Goal: Information Seeking & Learning: Compare options

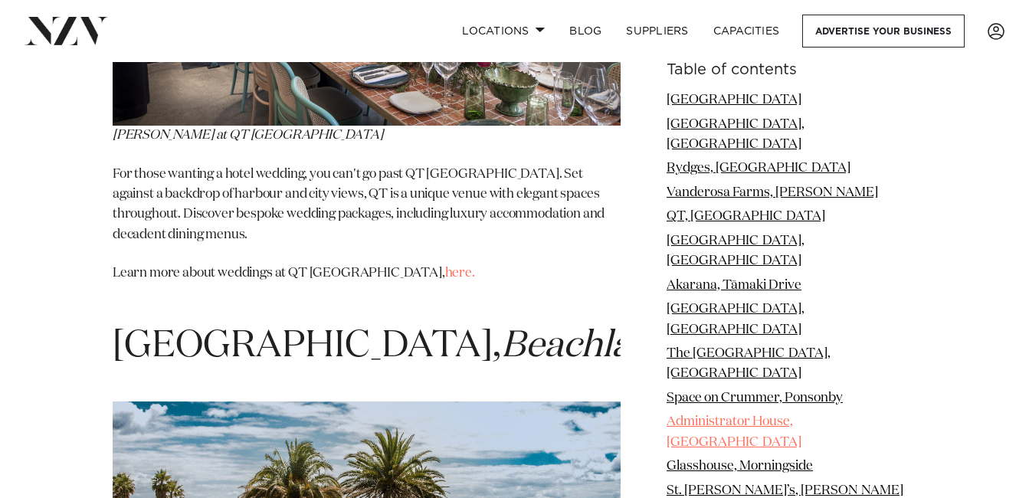
scroll to position [4734, 0]
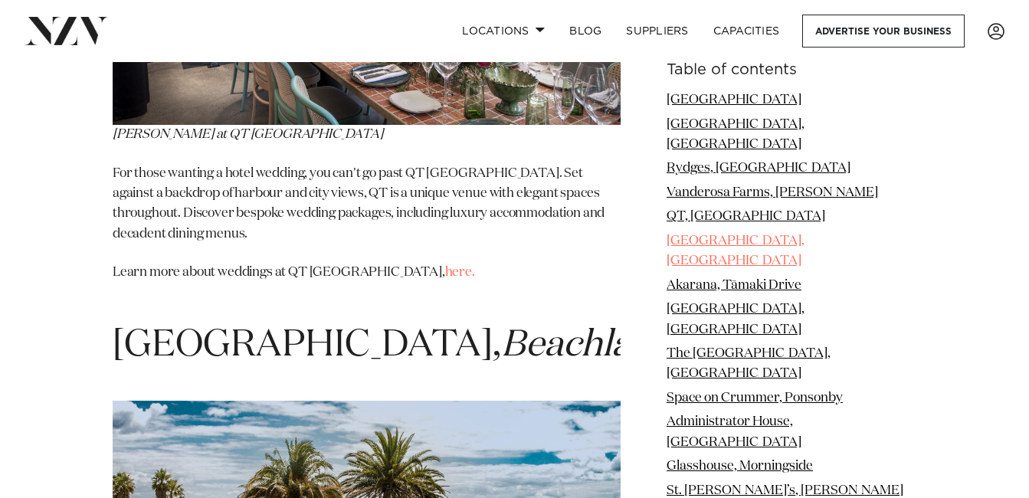
click at [705, 235] on link "Rydges Formosa Golf Resort, Beachlands" at bounding box center [736, 251] width 138 height 33
click at [695, 235] on link "Rydges Formosa Golf Resort, Beachlands" at bounding box center [736, 251] width 138 height 33
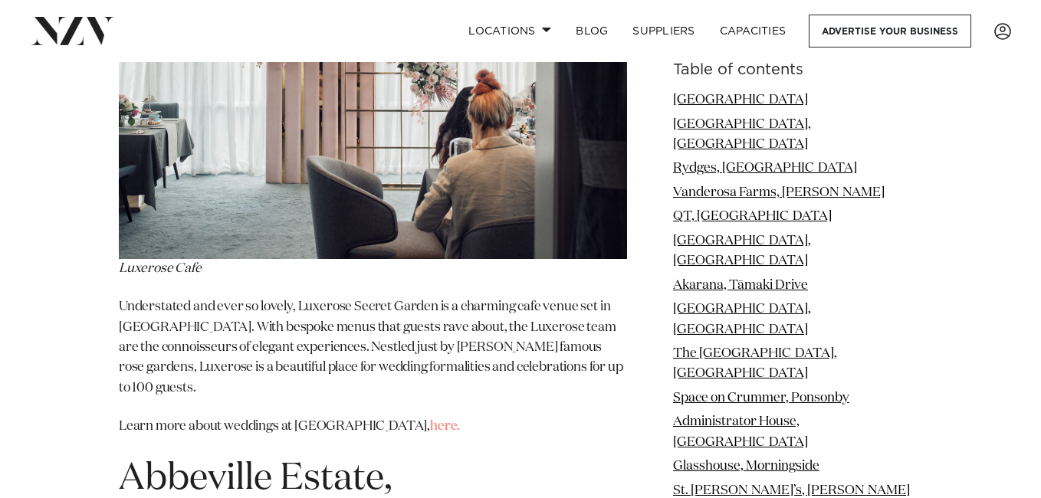
scroll to position [15765, 0]
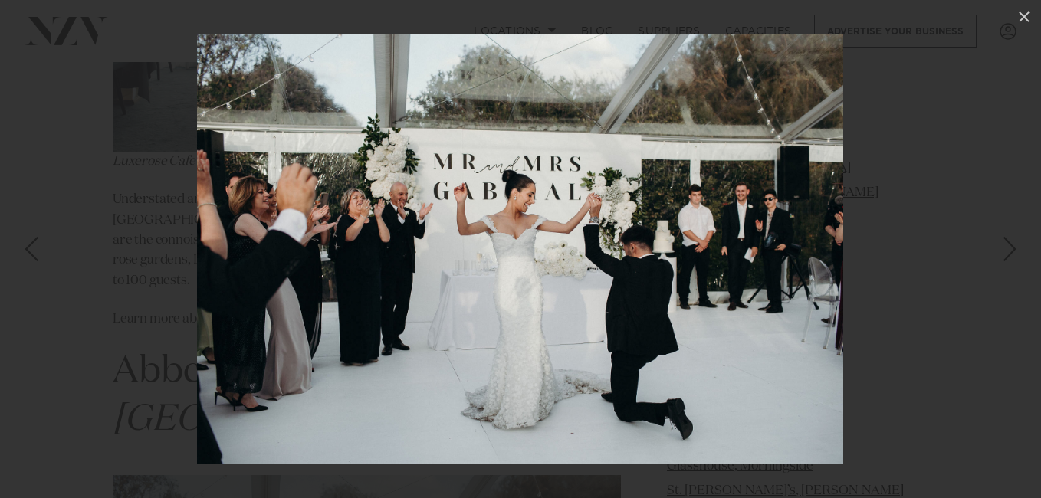
click at [927, 270] on div at bounding box center [520, 249] width 1041 height 498
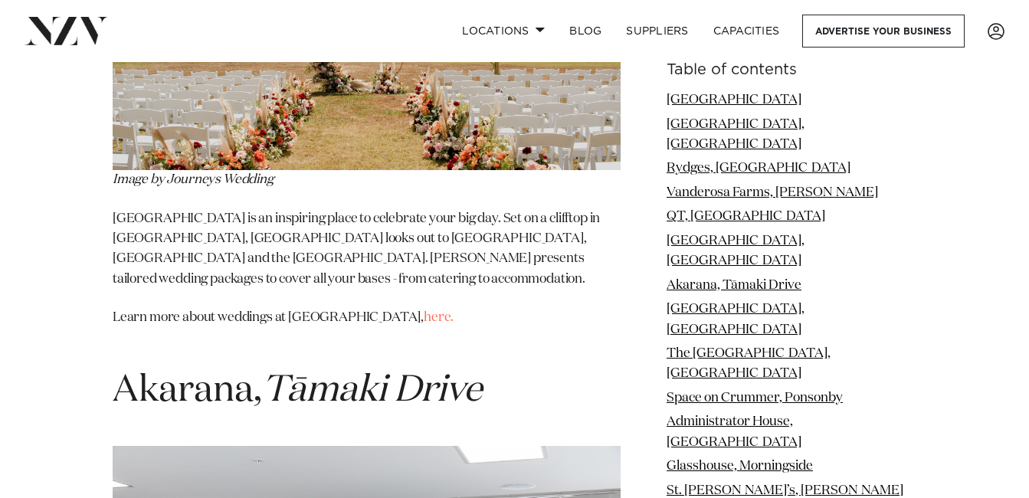
scroll to position [5284, 0]
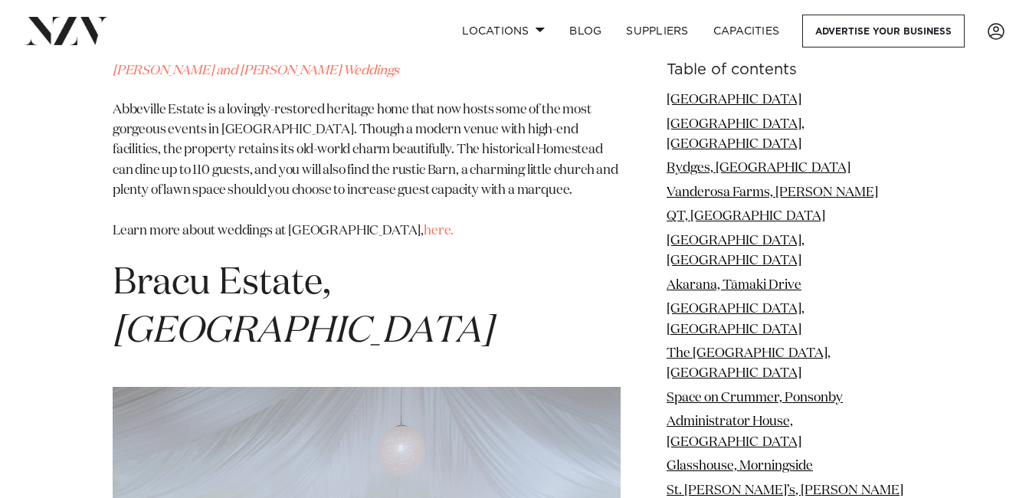
scroll to position [16541, 0]
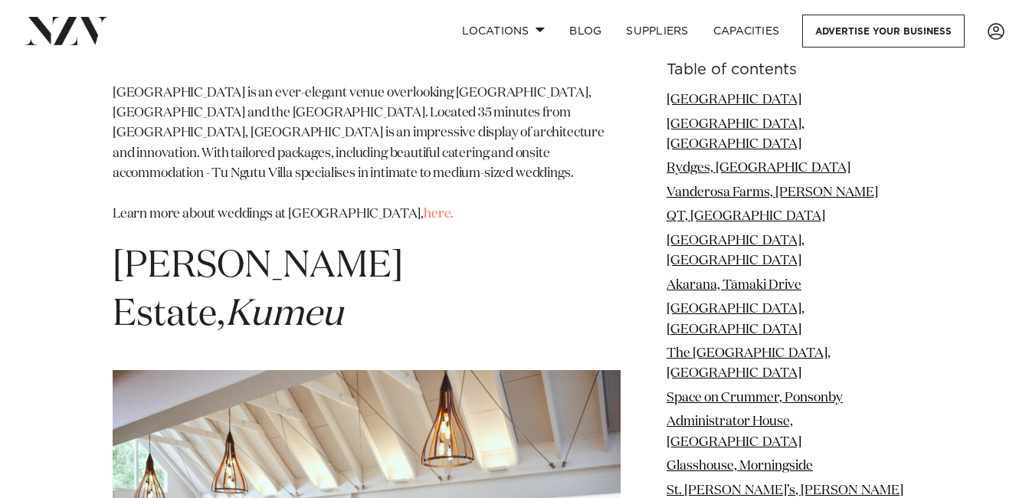
scroll to position [17884, 0]
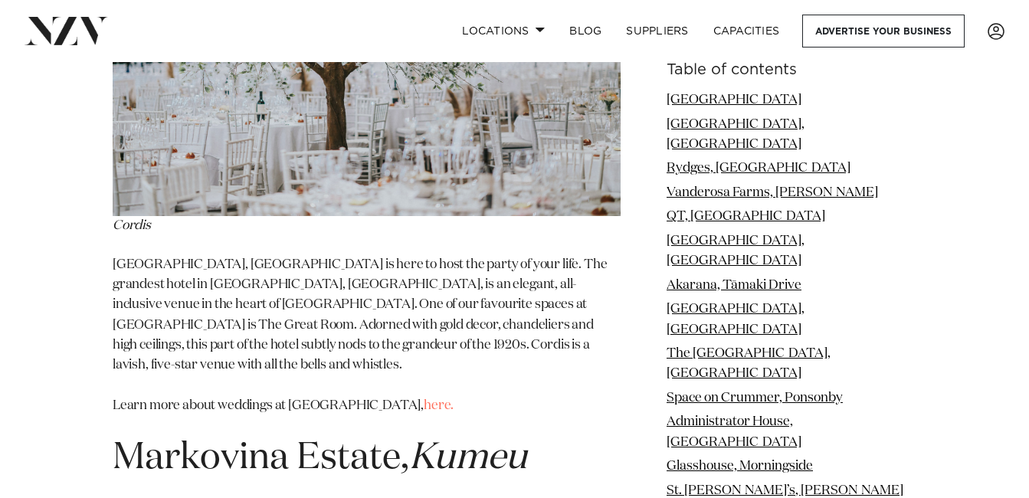
scroll to position [20965, 0]
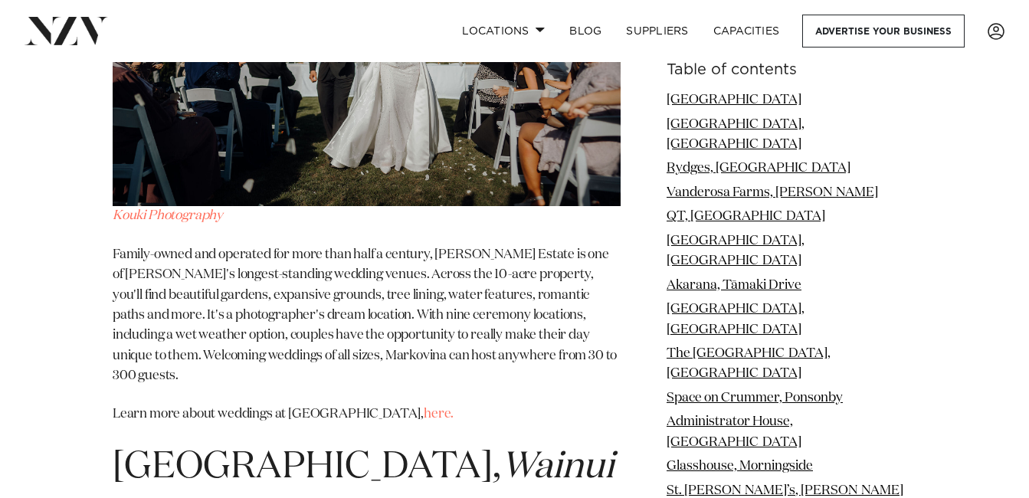
scroll to position [21690, 0]
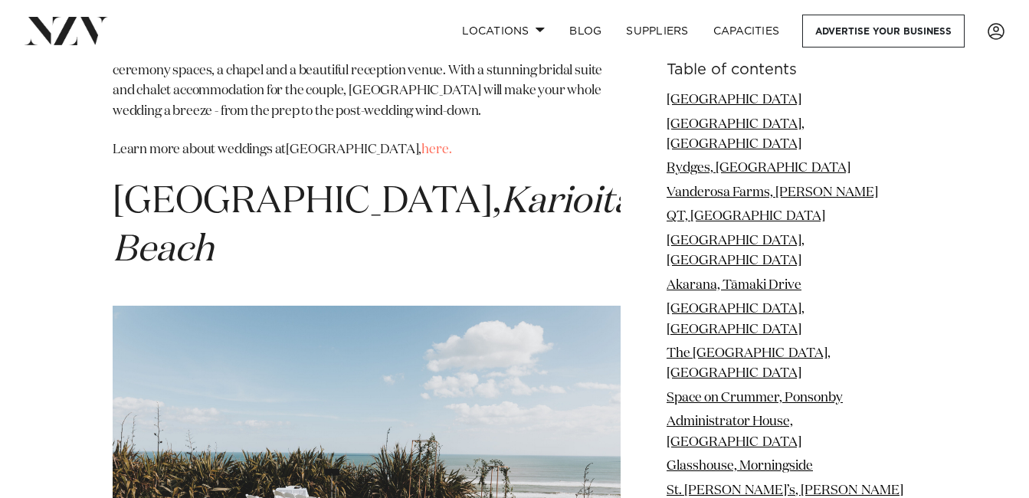
scroll to position [23149, 0]
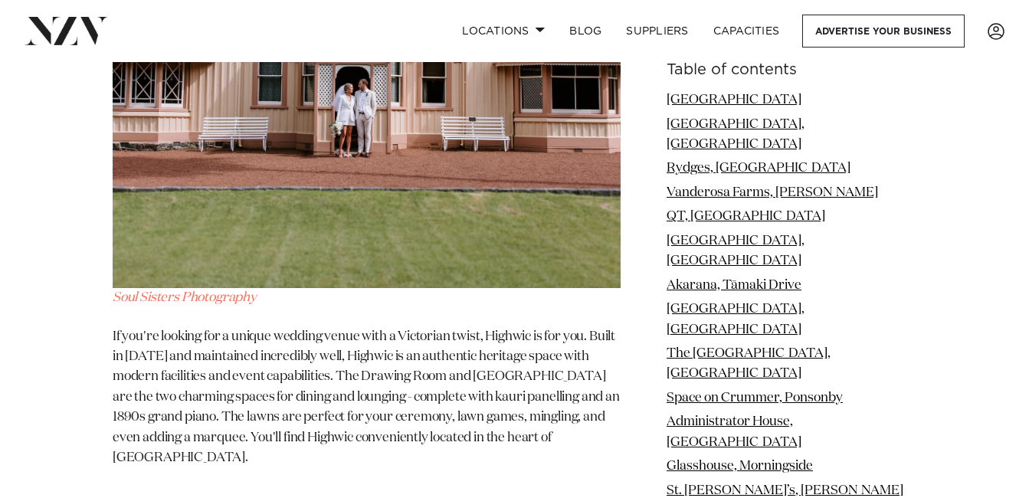
scroll to position [24436, 0]
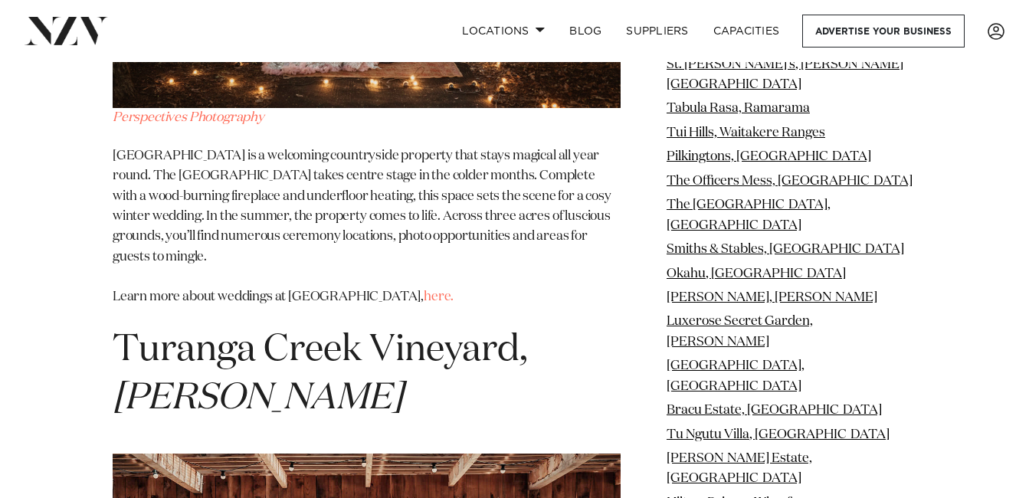
scroll to position [25814, 0]
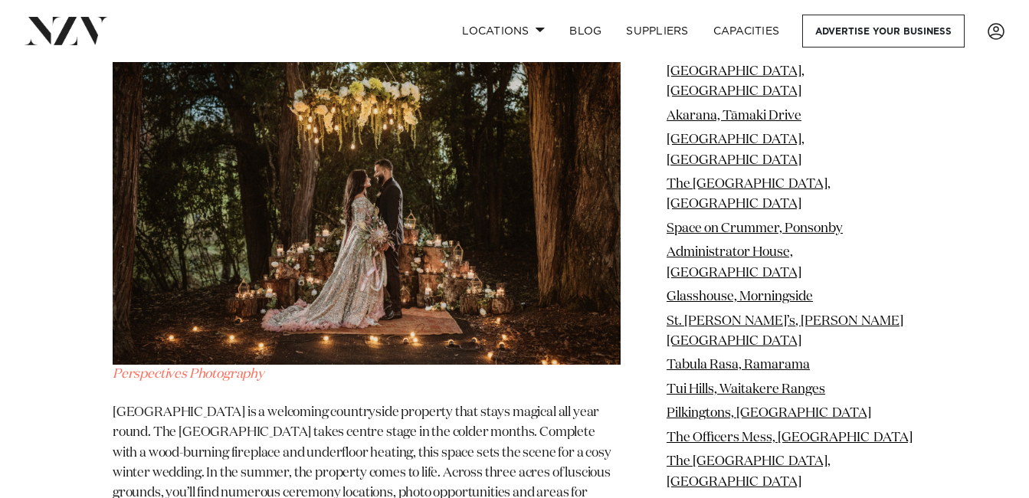
scroll to position [25555, 0]
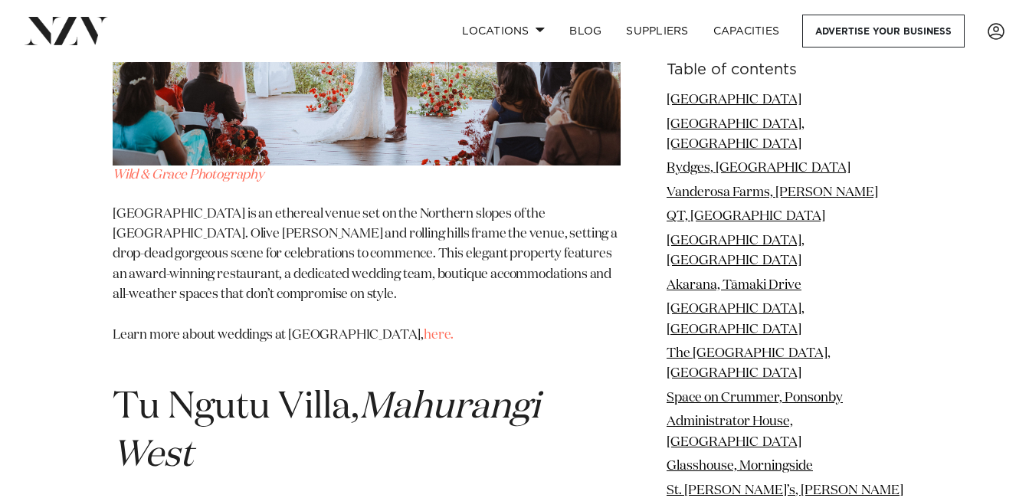
scroll to position [5284, 0]
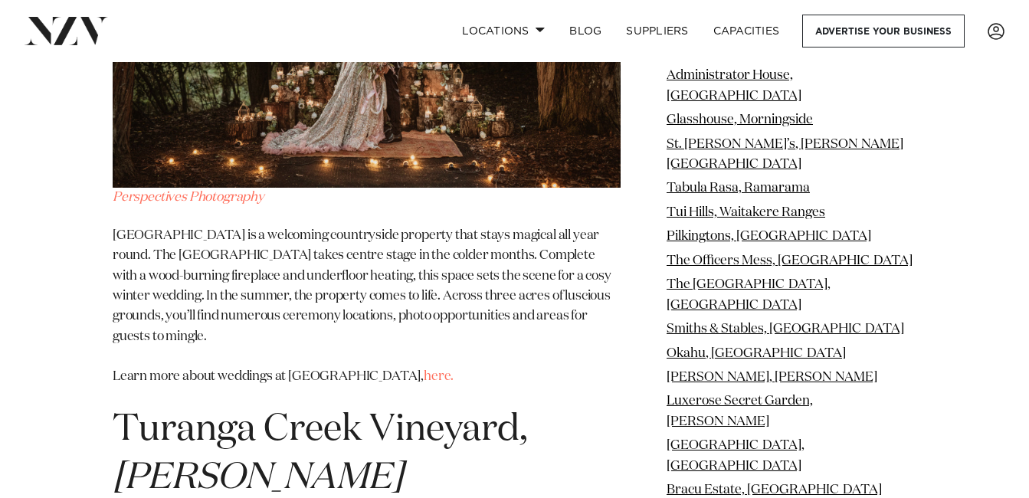
scroll to position [25732, 0]
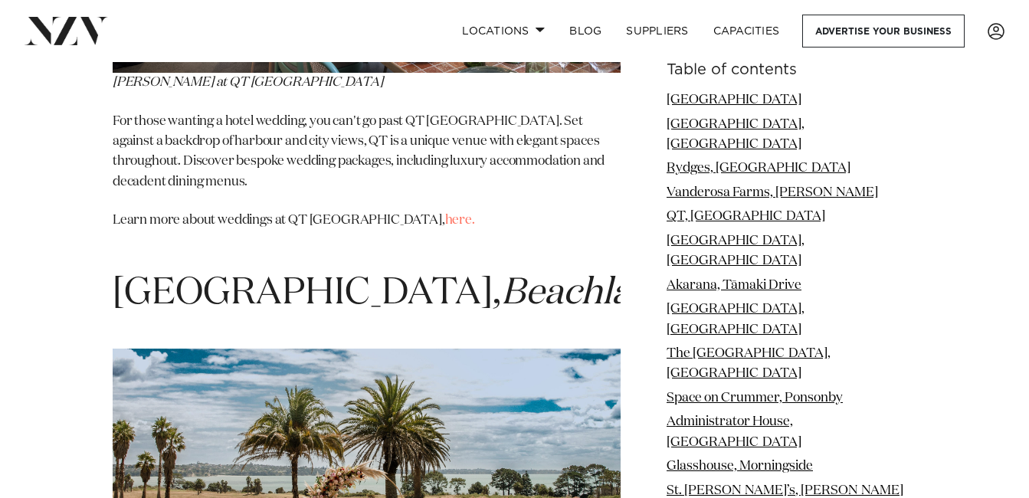
scroll to position [4734, 0]
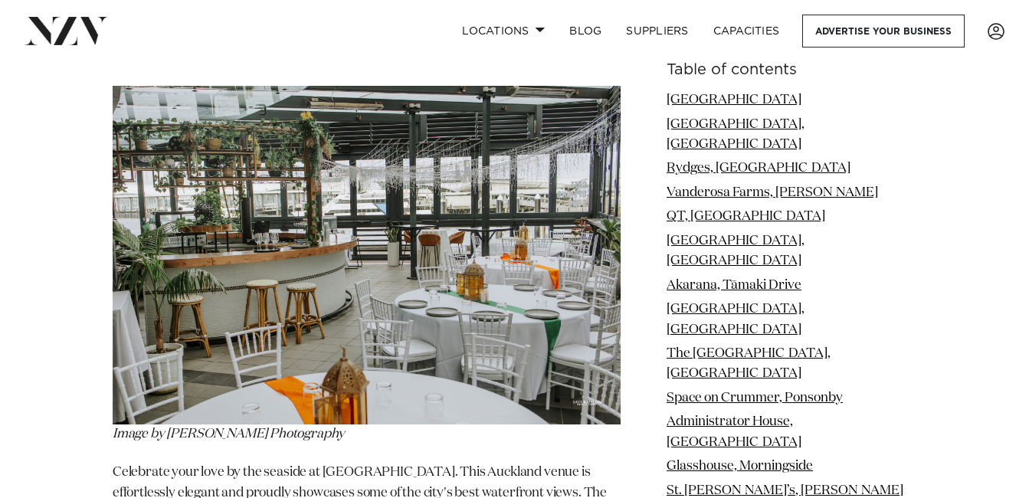
scroll to position [1991, 0]
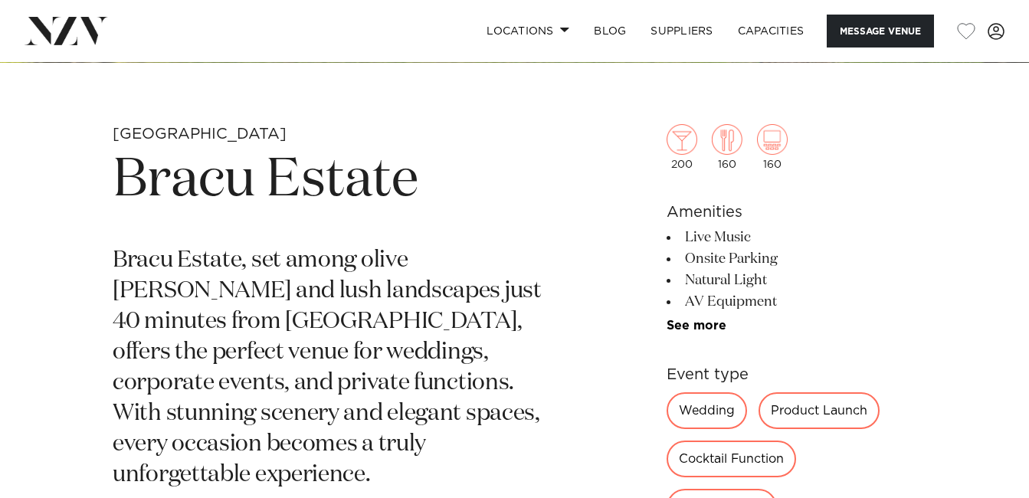
scroll to position [481, 0]
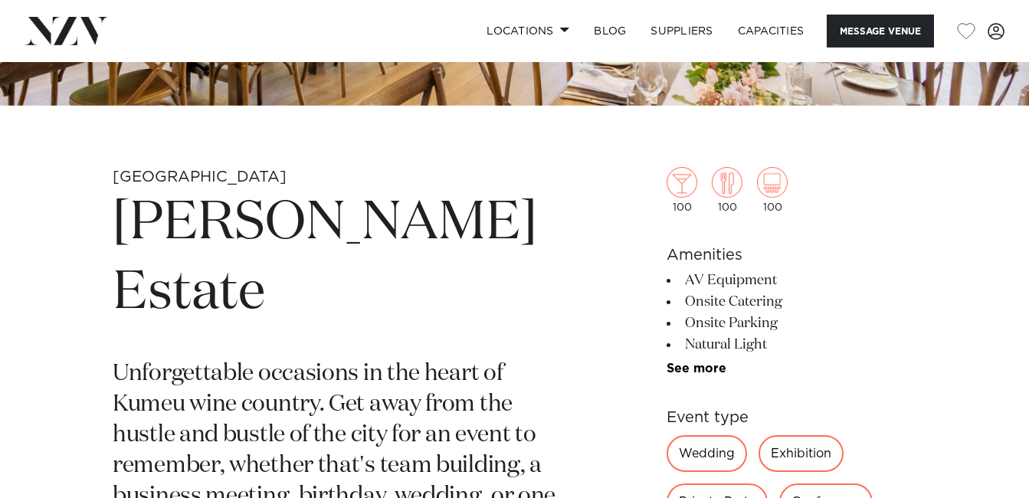
scroll to position [438, 0]
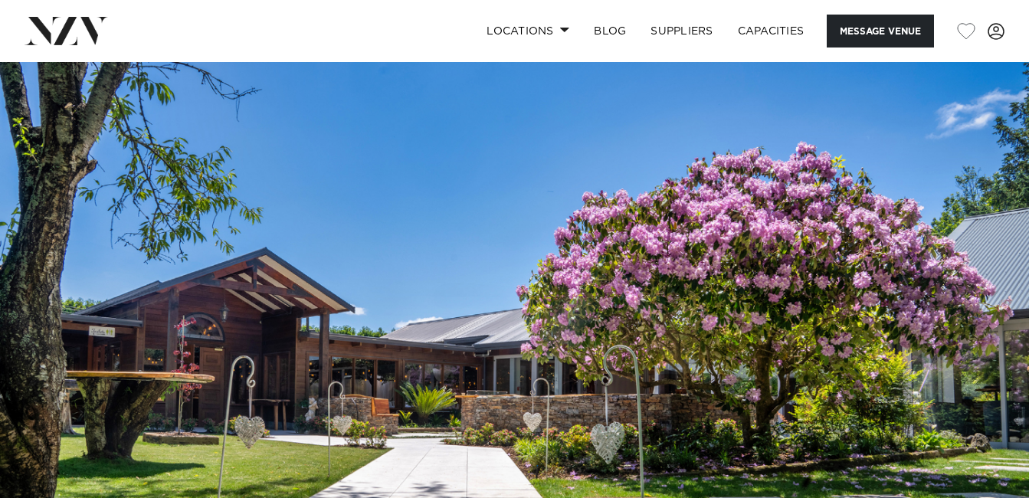
click at [929, 309] on img at bounding box center [514, 303] width 1029 height 483
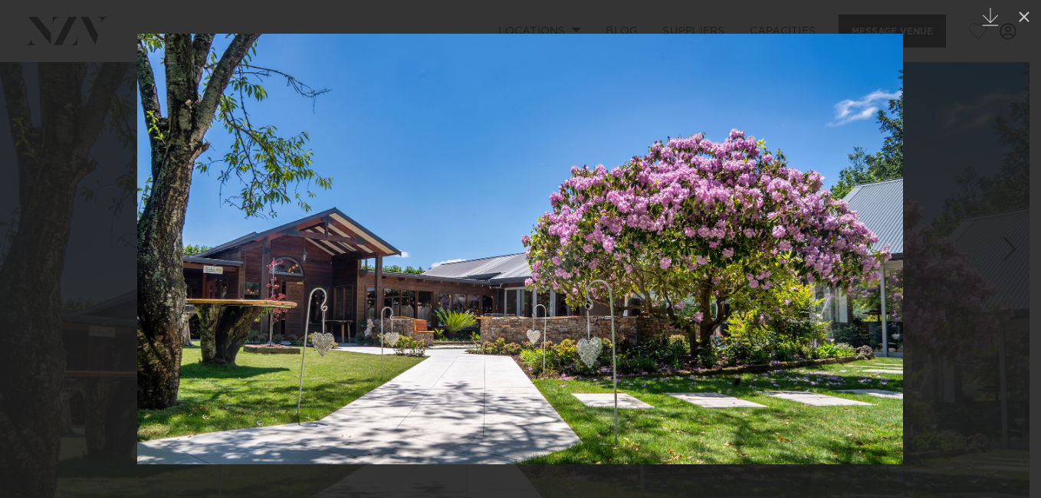
click at [999, 244] on div "Next slide" at bounding box center [1009, 249] width 21 height 29
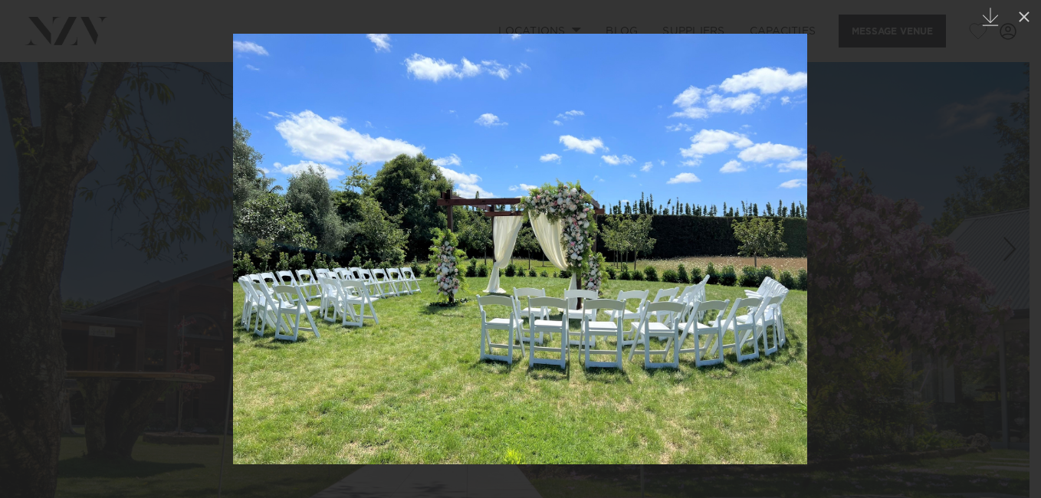
click at [999, 244] on div "Next slide" at bounding box center [1009, 249] width 21 height 29
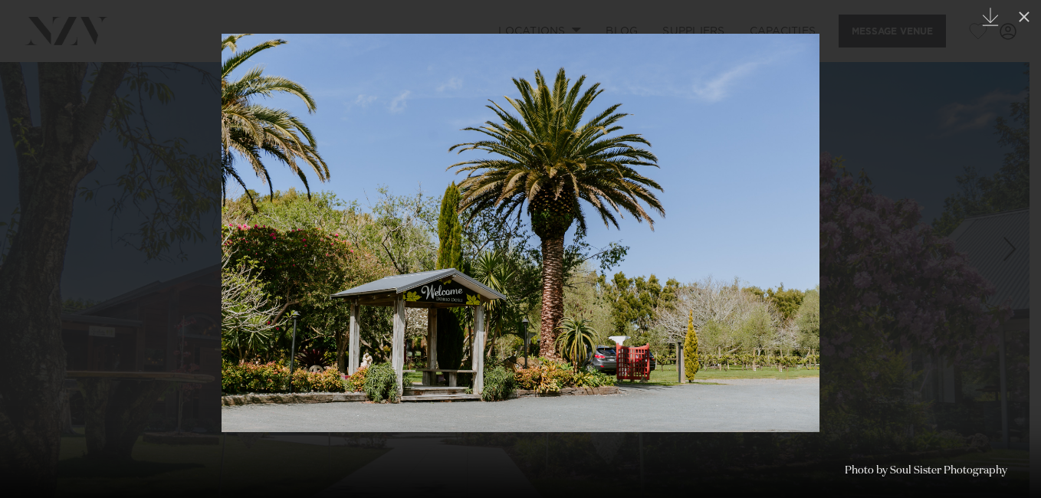
click at [999, 244] on div "Next slide" at bounding box center [1009, 249] width 21 height 29
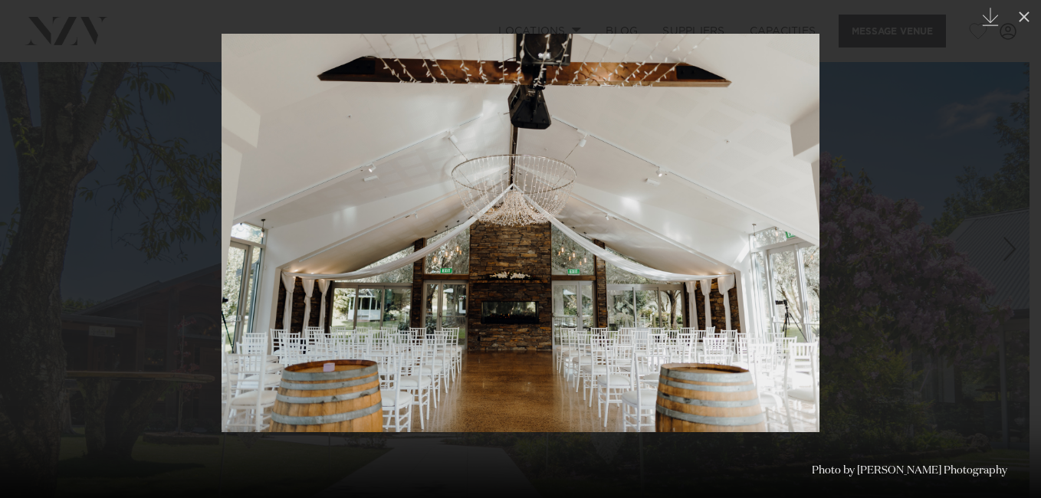
click at [999, 244] on div "Next slide" at bounding box center [1009, 249] width 21 height 29
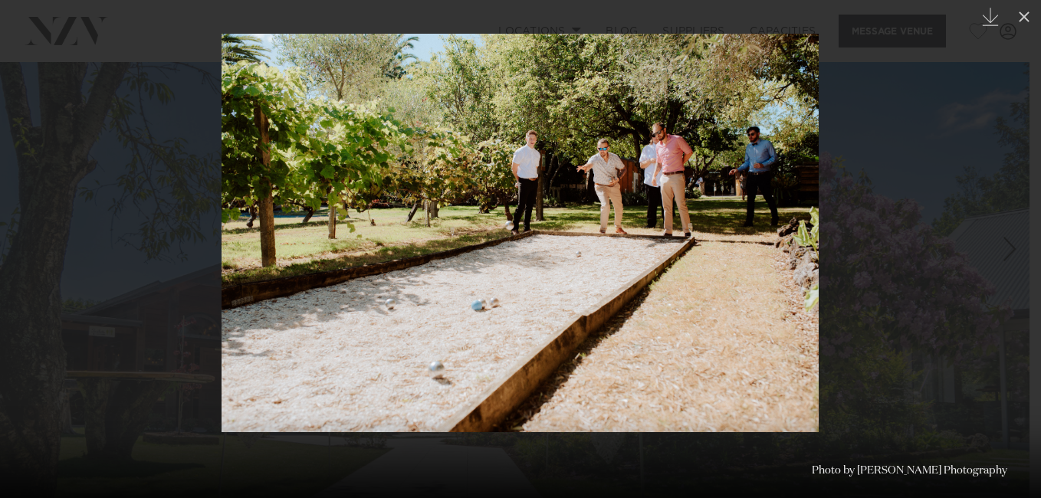
click at [999, 244] on div "Next slide" at bounding box center [1009, 249] width 21 height 29
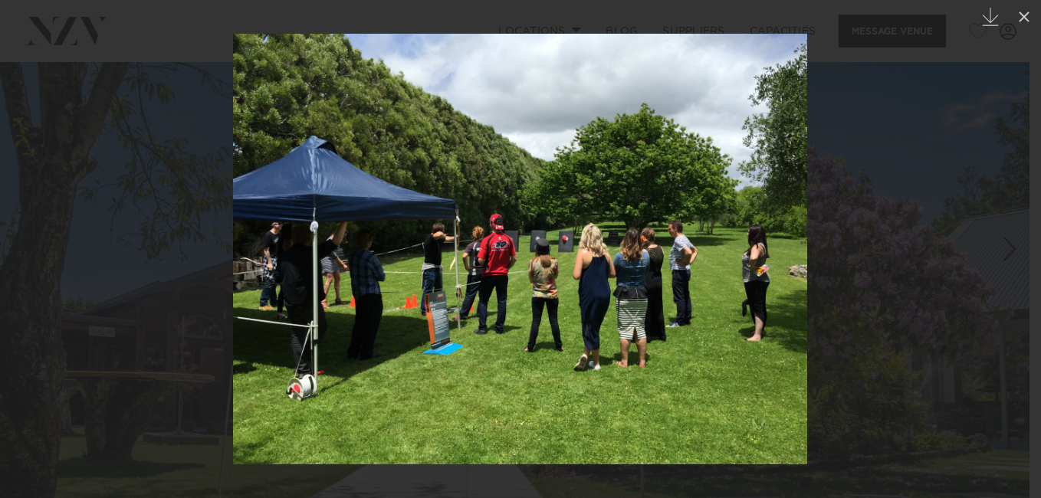
click at [999, 244] on div "Next slide" at bounding box center [1009, 249] width 21 height 29
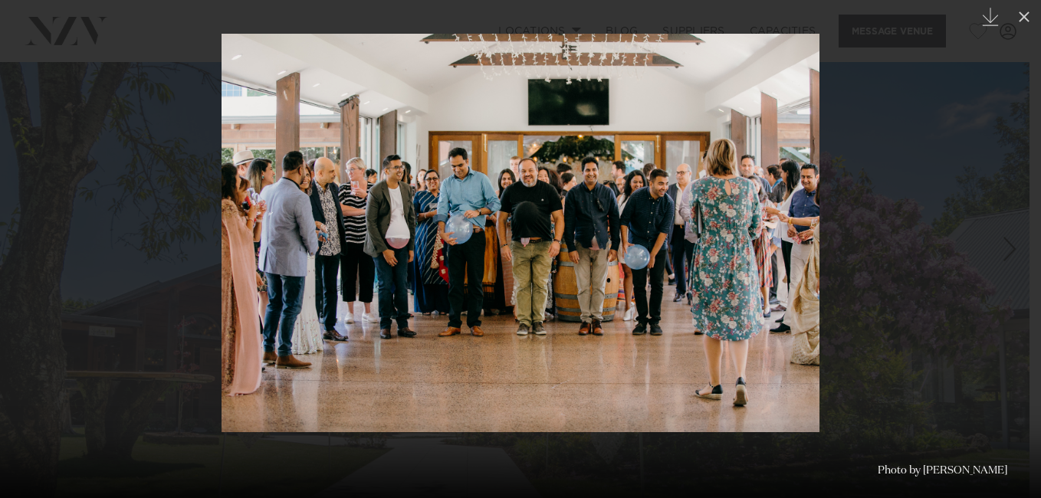
click at [999, 244] on div "Next slide" at bounding box center [1009, 249] width 21 height 29
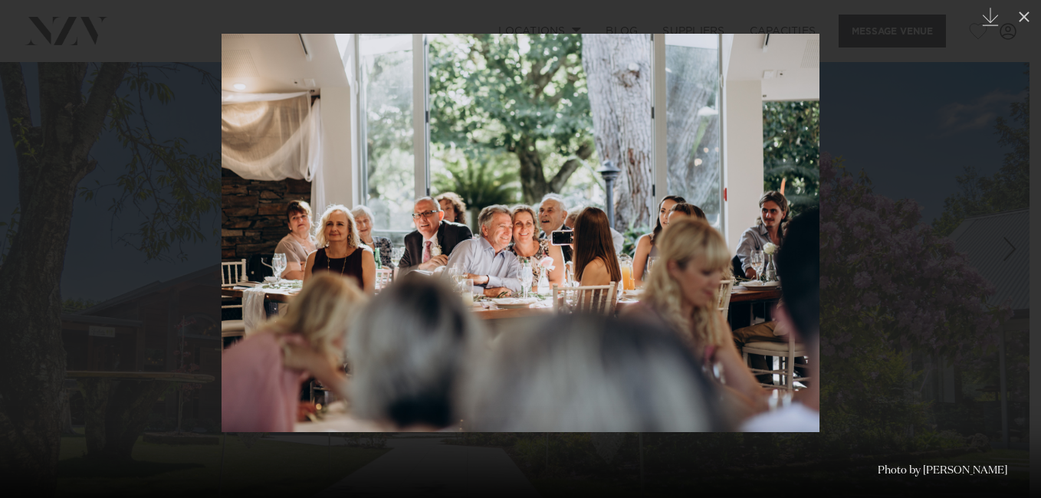
click at [999, 244] on div "Next slide" at bounding box center [1009, 249] width 21 height 29
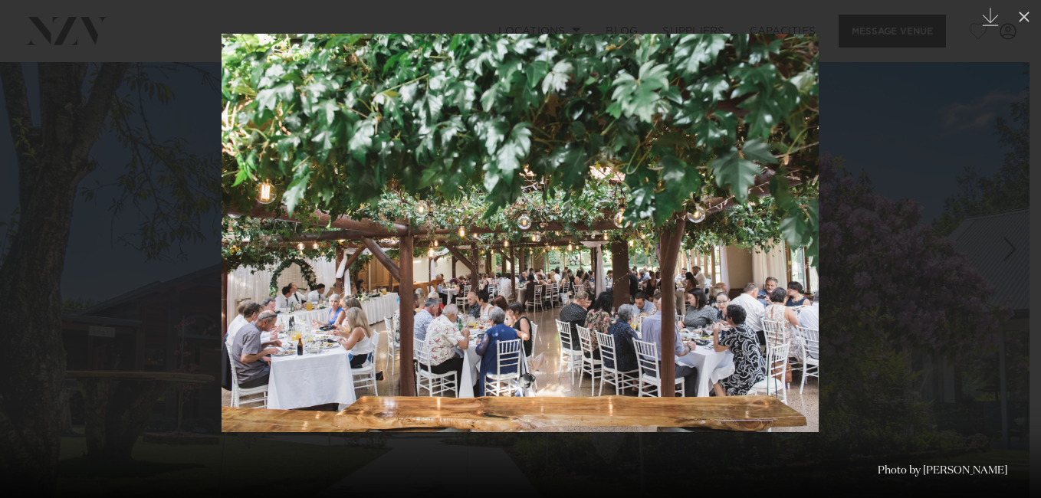
click at [999, 244] on div "Next slide" at bounding box center [1009, 249] width 21 height 29
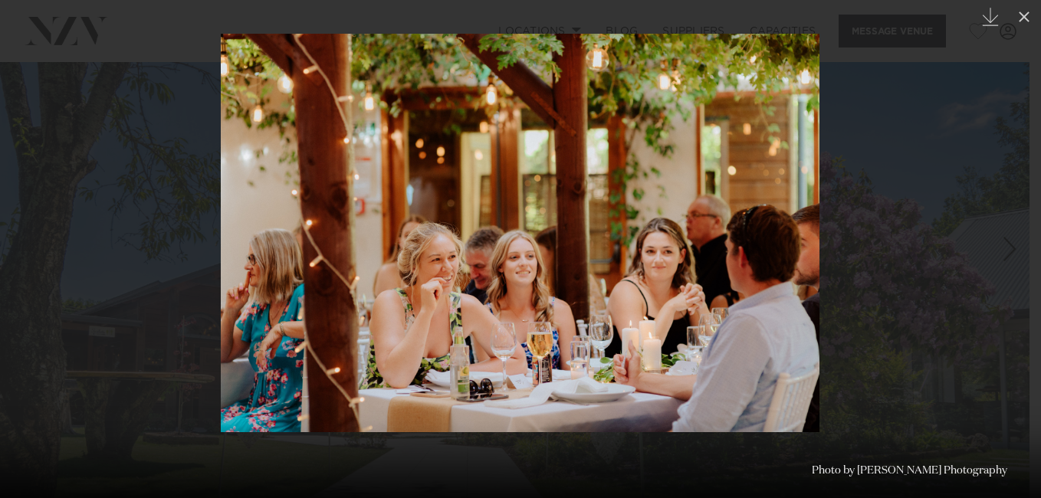
click at [999, 244] on div "Next slide" at bounding box center [1009, 249] width 21 height 29
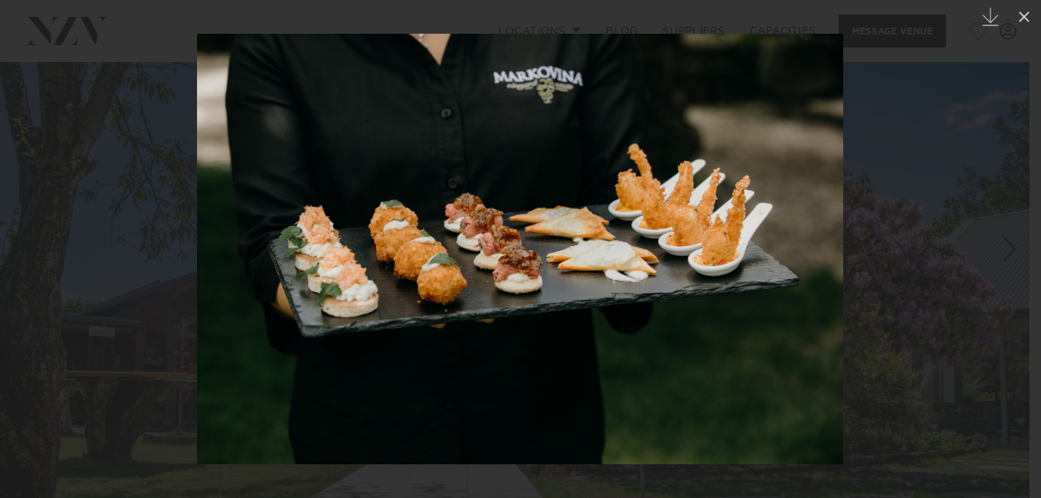
click at [999, 244] on div "Next slide" at bounding box center [1009, 249] width 21 height 29
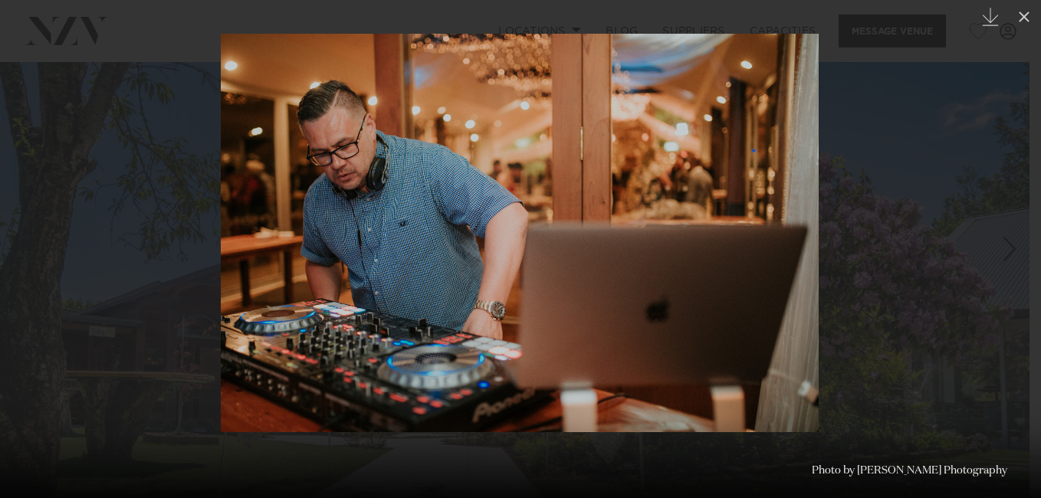
click at [999, 244] on div "Next slide" at bounding box center [1009, 249] width 21 height 29
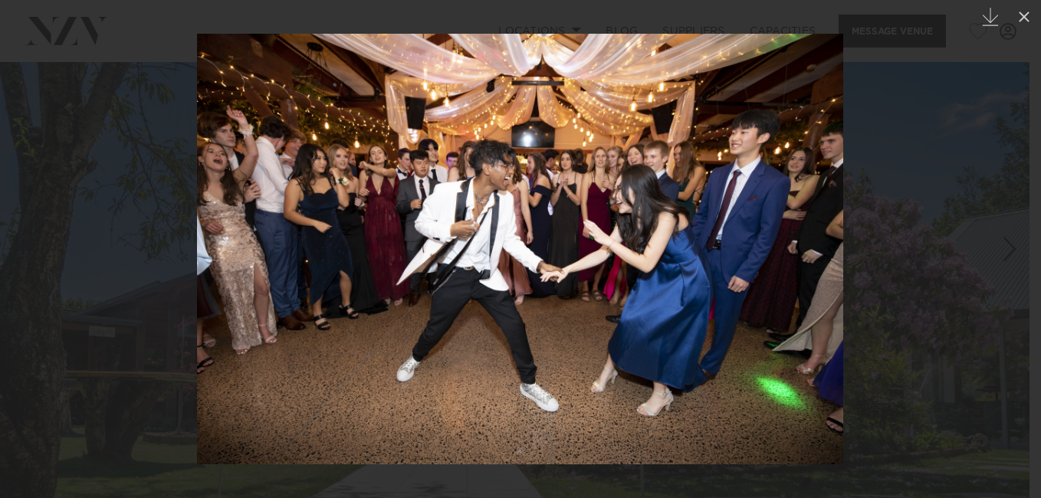
click at [999, 244] on div "Next slide" at bounding box center [1009, 249] width 21 height 29
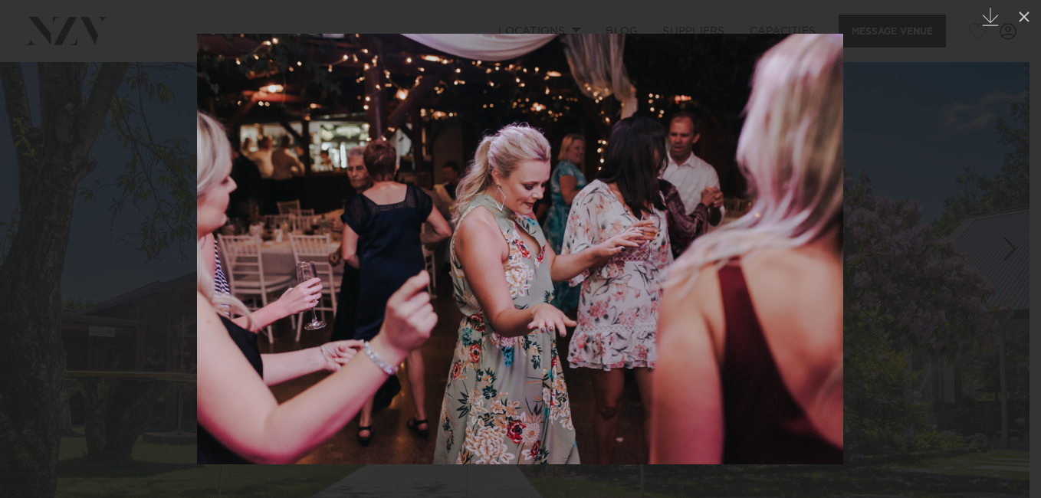
click at [999, 244] on div "Next slide" at bounding box center [1009, 249] width 21 height 29
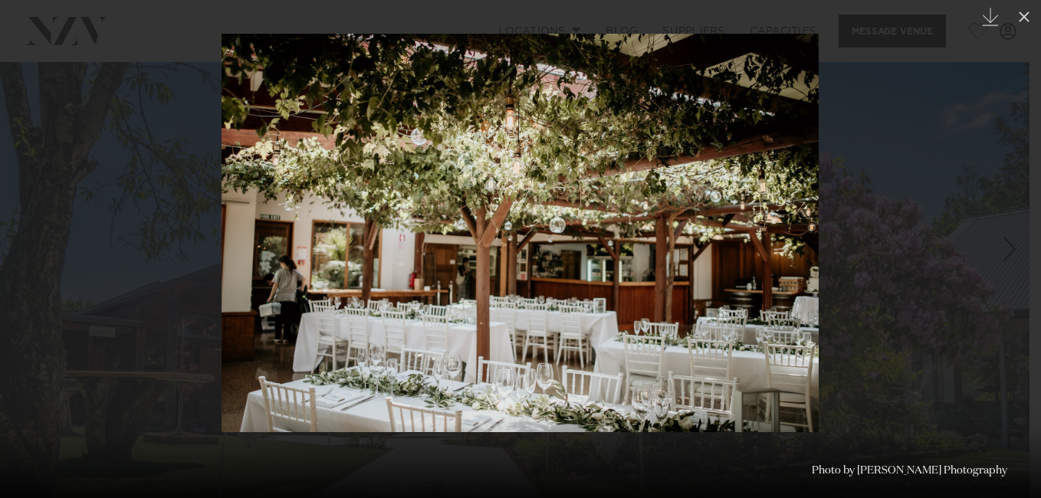
click at [999, 244] on div "Next slide" at bounding box center [1009, 249] width 21 height 29
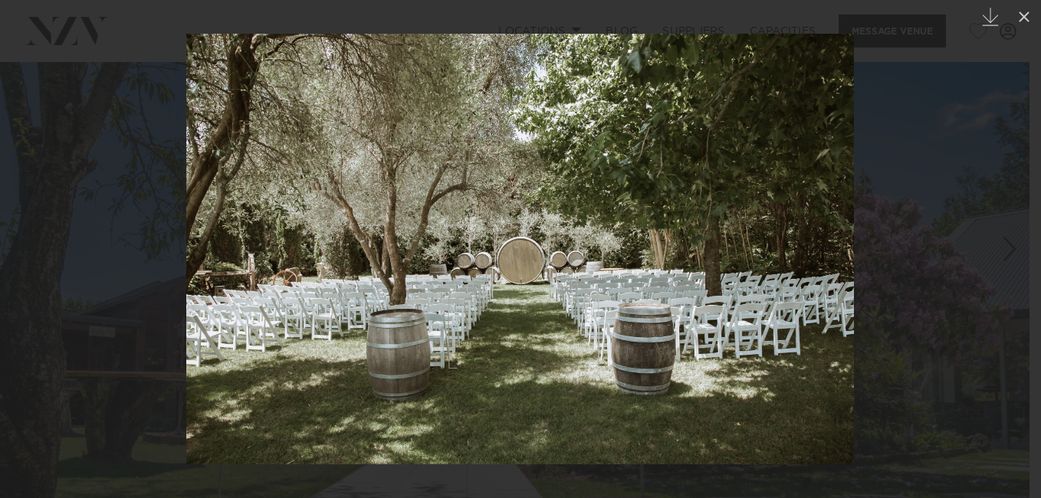
click at [999, 244] on div "Next slide" at bounding box center [1009, 249] width 21 height 29
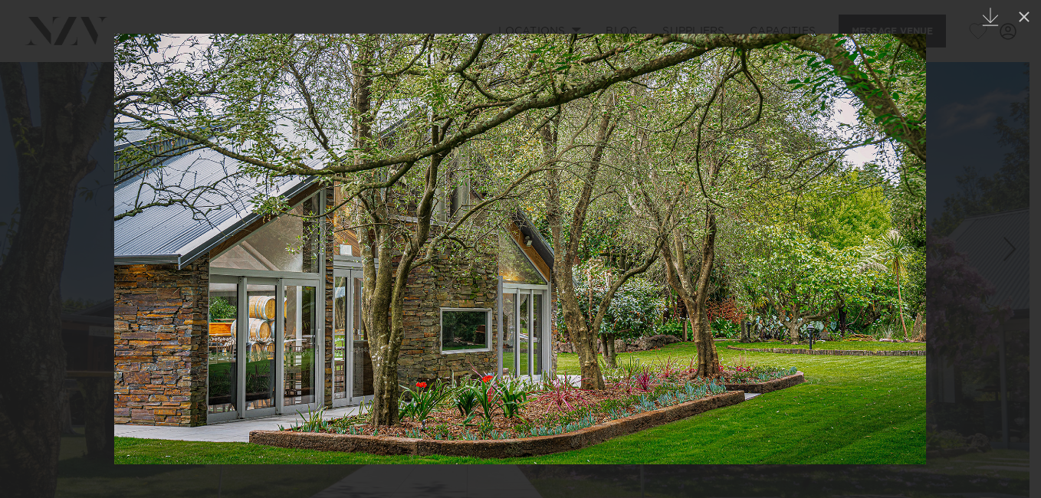
click at [999, 244] on div "Next slide" at bounding box center [1009, 249] width 21 height 29
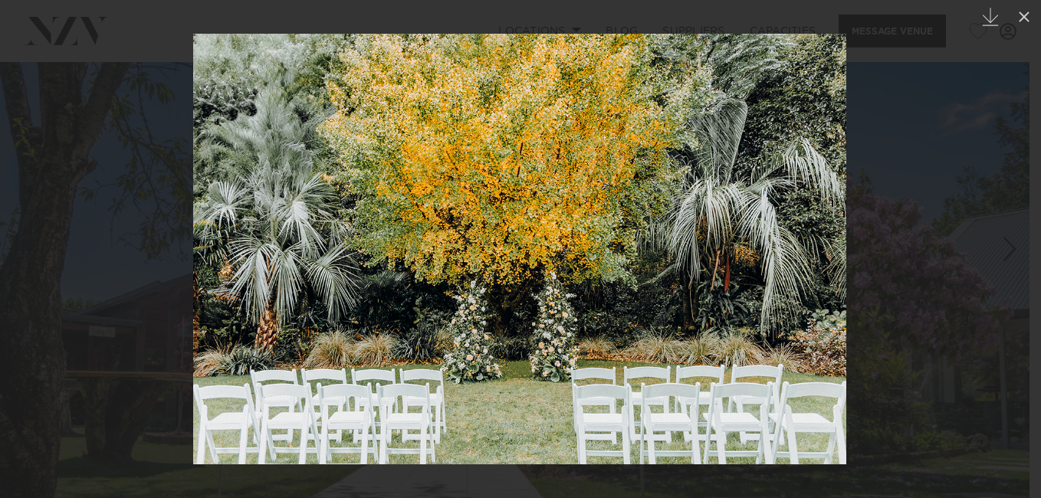
click at [999, 244] on div "Next slide" at bounding box center [1009, 249] width 21 height 29
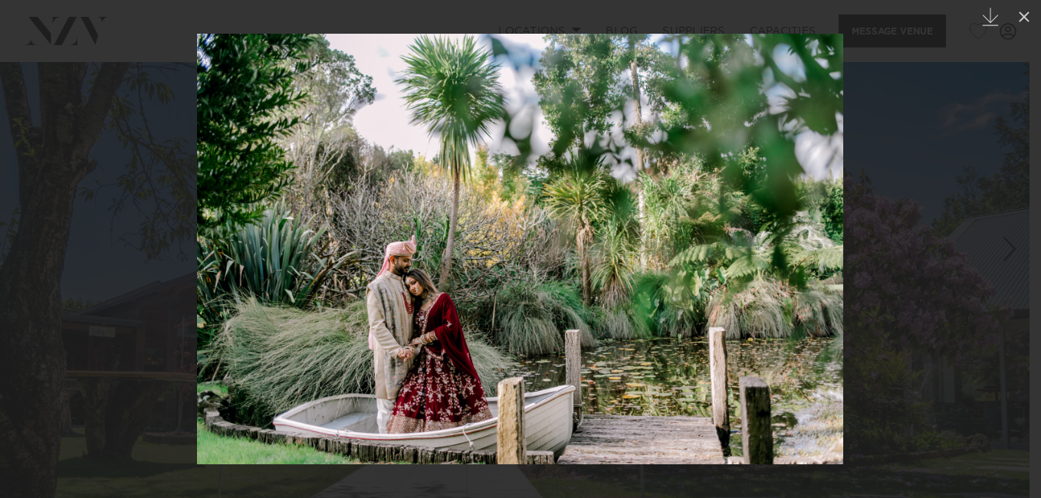
click at [974, 139] on div at bounding box center [520, 249] width 1041 height 498
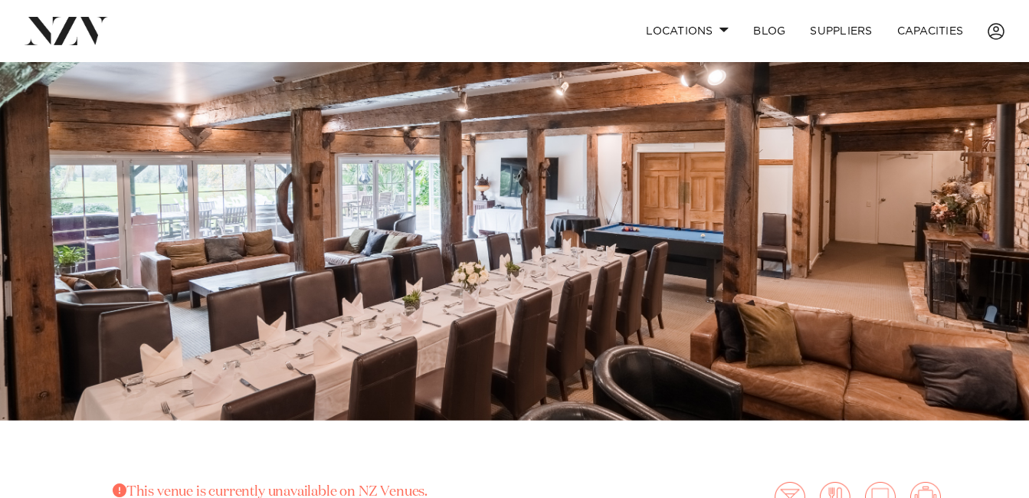
scroll to position [128, 0]
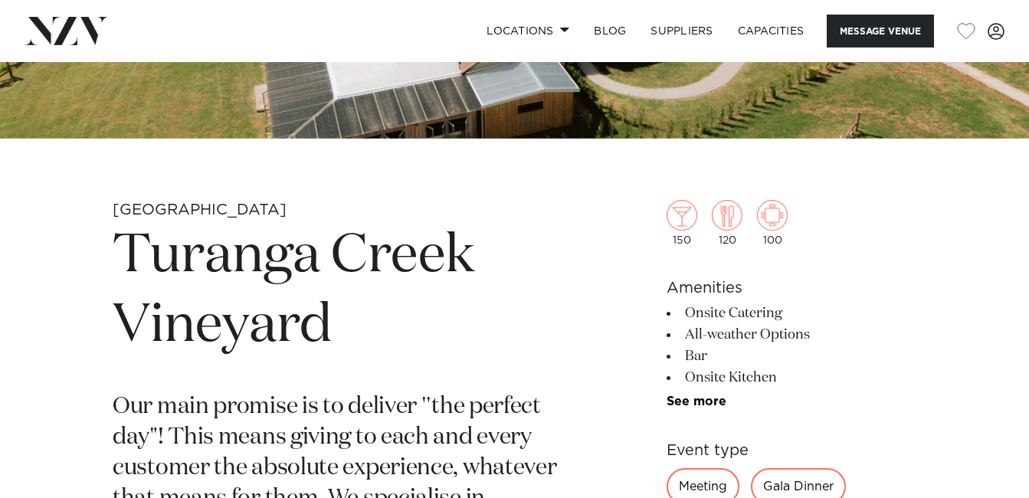
scroll to position [414, 0]
